Goal: Information Seeking & Learning: Learn about a topic

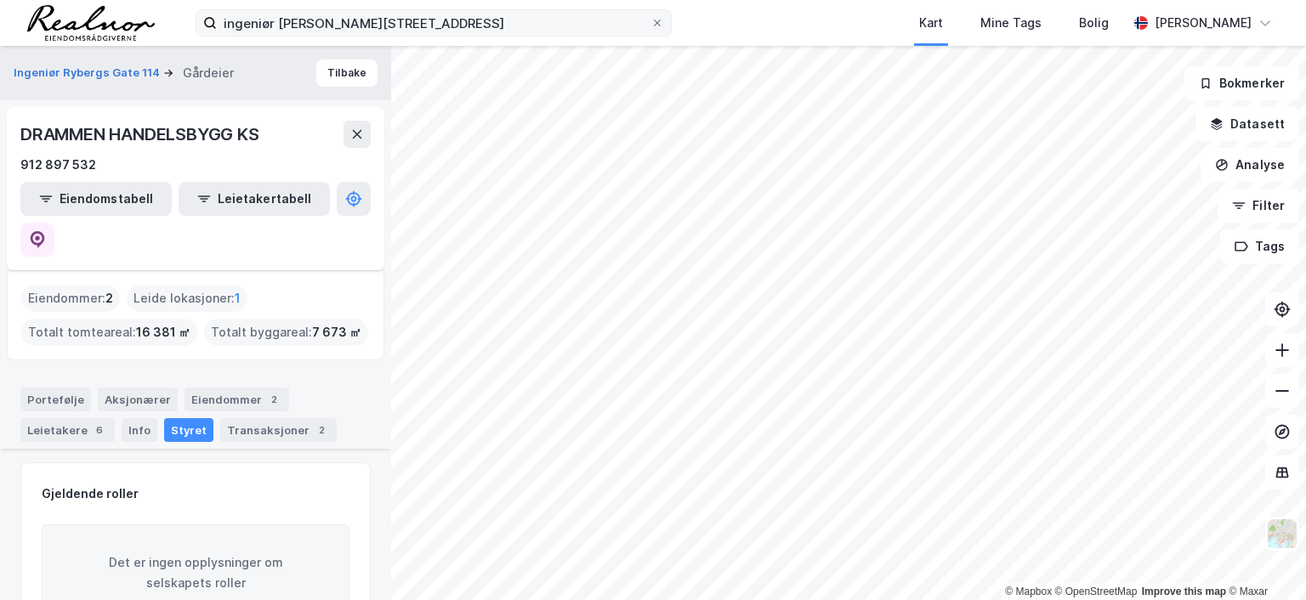
scroll to position [765, 0]
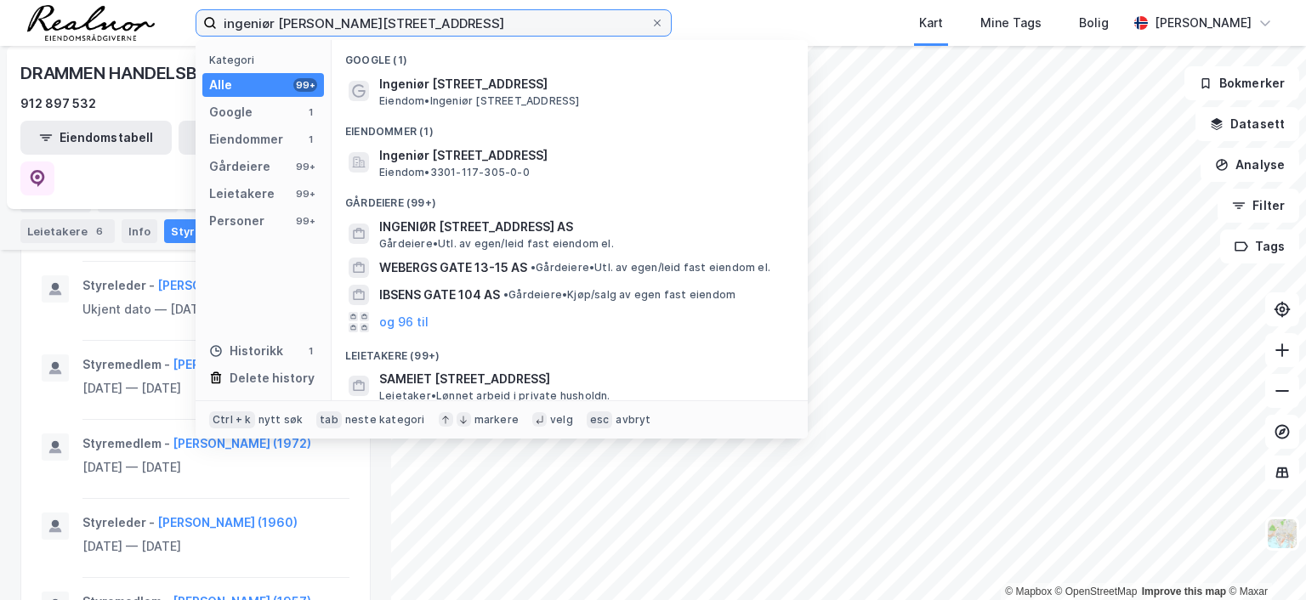
click at [391, 23] on input "ingeniør [PERSON_NAME][STREET_ADDRESS]" at bounding box center [434, 23] width 434 height 26
drag, startPoint x: 391, startPoint y: 23, endPoint x: 144, endPoint y: 14, distance: 247.5
click at [144, 14] on div "ingeniør [STREET_ADDRESS] Kategori Alle 99+ Google 1 Eiendommer 1 Gårdeiere 99+…" at bounding box center [653, 23] width 1306 height 46
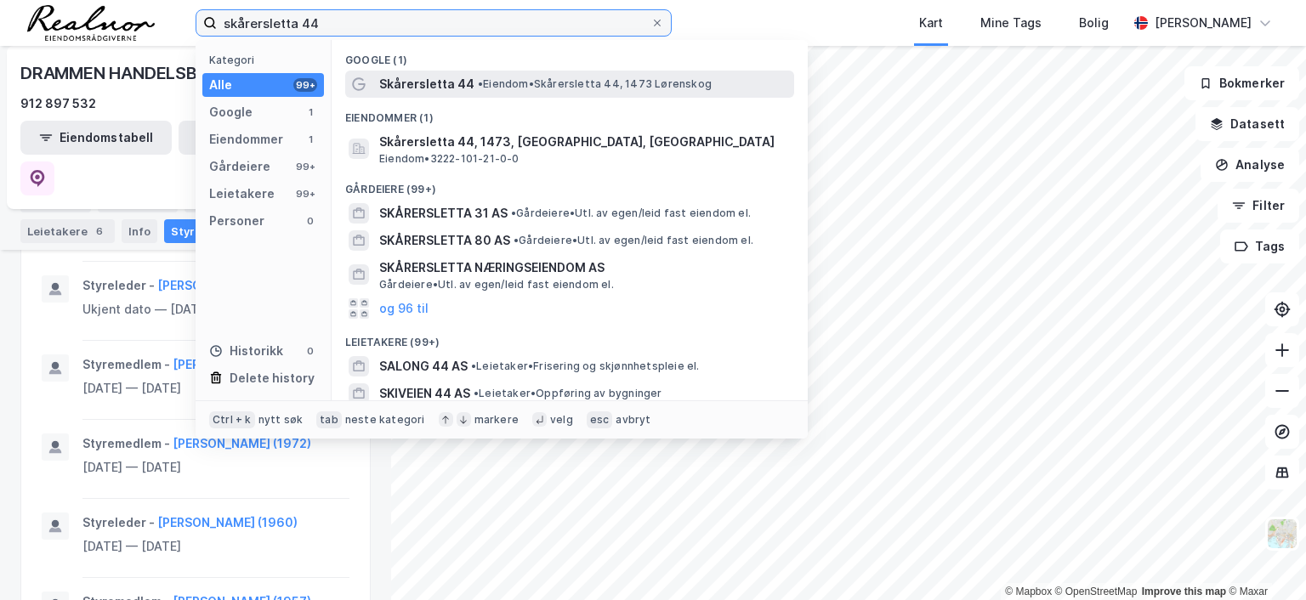
type input "skårersletta 44"
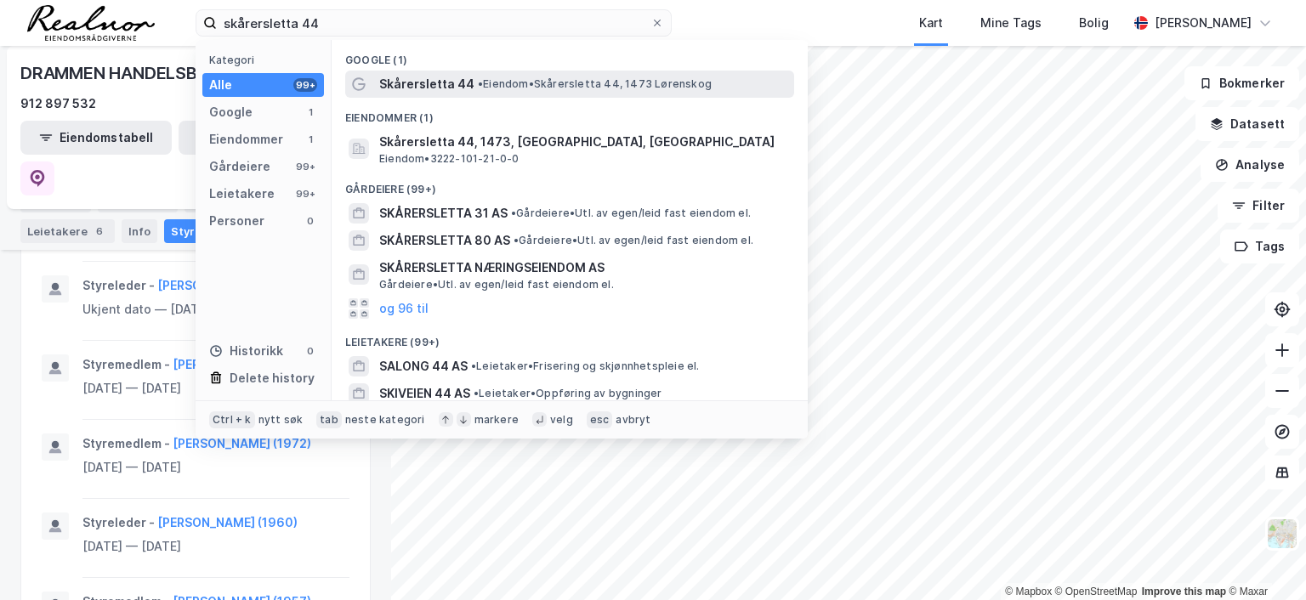
click at [612, 84] on span "• Eiendom • Skårersletta 44, 1473 Lørenskog" at bounding box center [595, 84] width 234 height 14
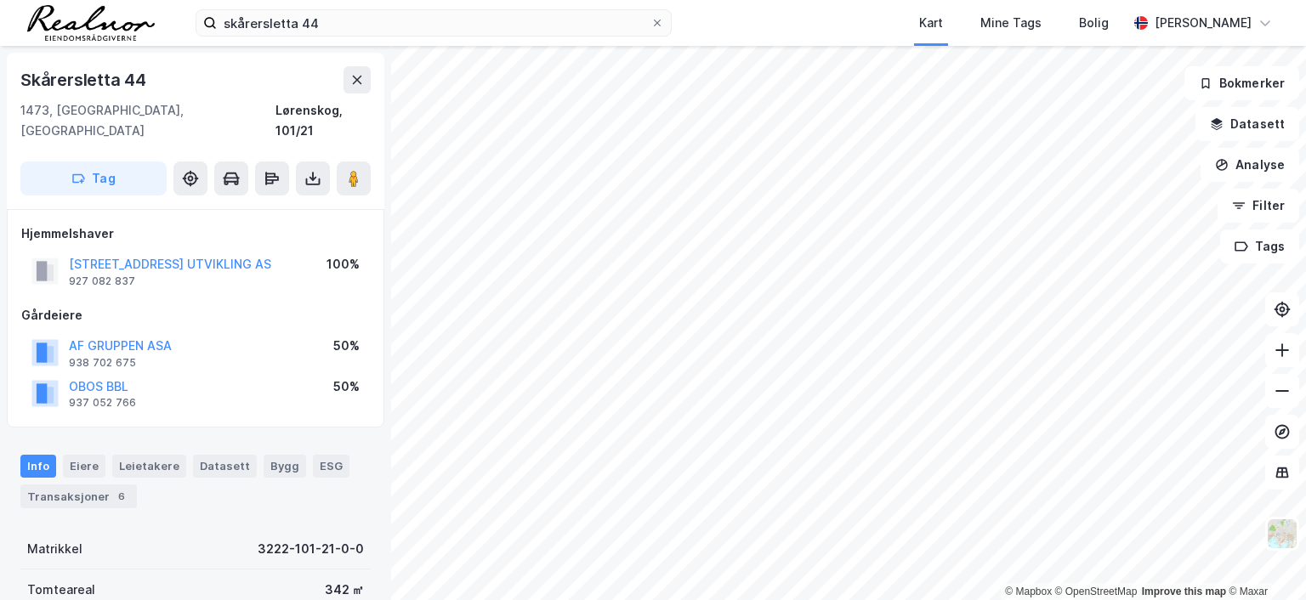
scroll to position [3, 0]
